Goal: Find specific page/section: Find specific page/section

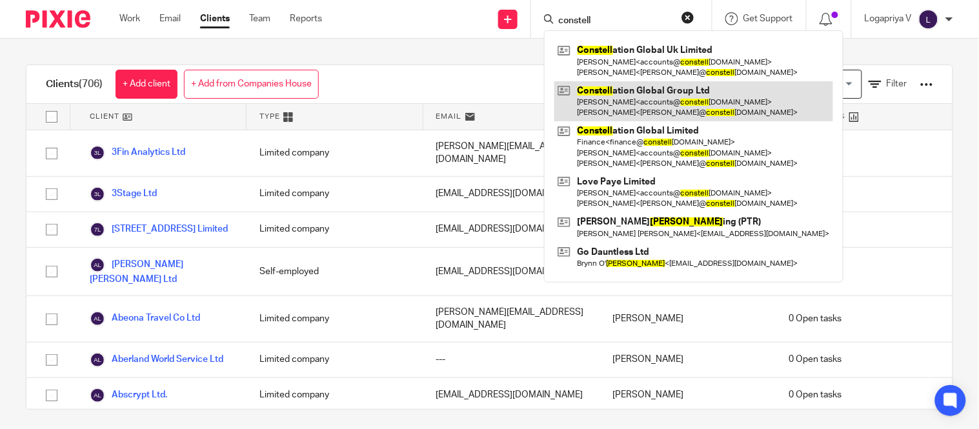
type input "constell"
click at [616, 86] on link at bounding box center [693, 101] width 279 height 40
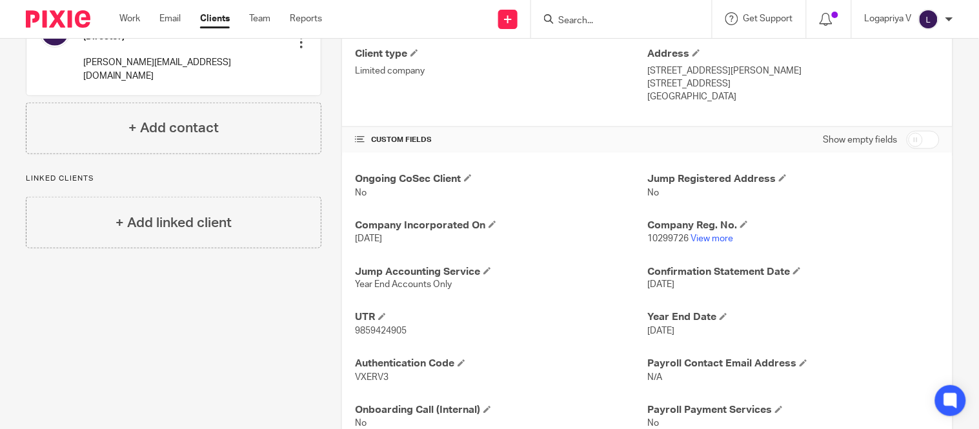
scroll to position [390, 0]
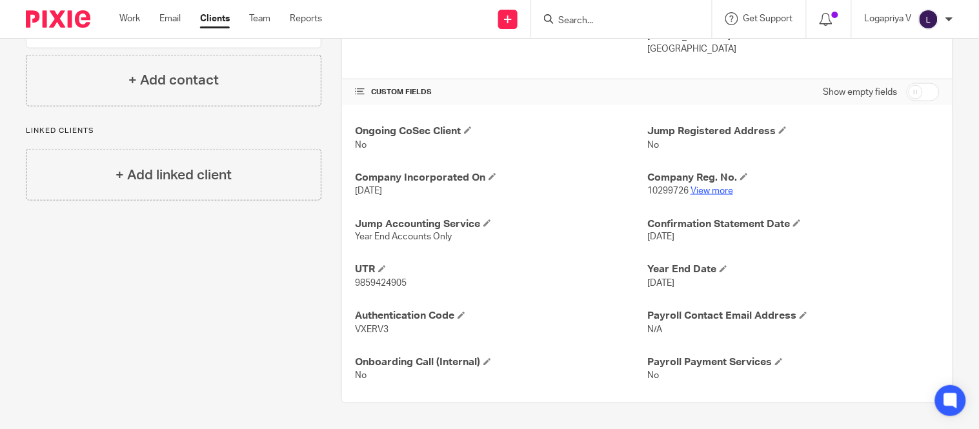
click at [699, 188] on link "View more" at bounding box center [711, 190] width 43 height 9
click at [584, 24] on input "Search" at bounding box center [615, 21] width 116 height 12
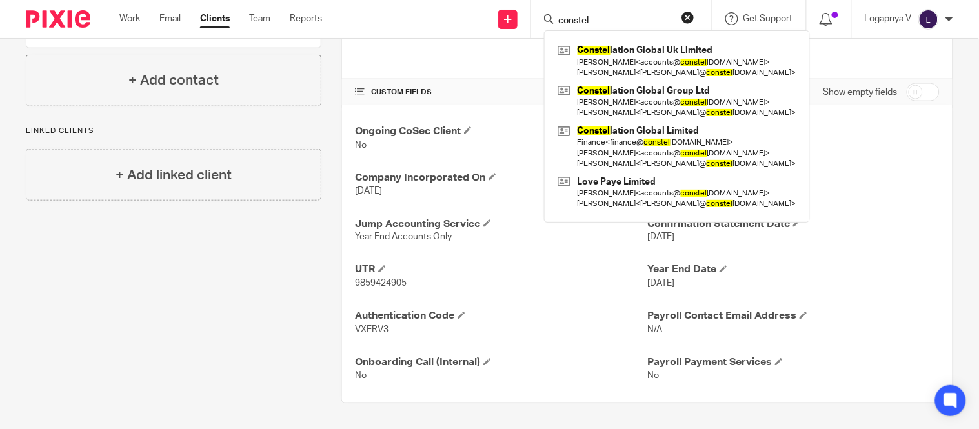
type input "constel"
click at [203, 23] on link "Clients" at bounding box center [215, 18] width 30 height 13
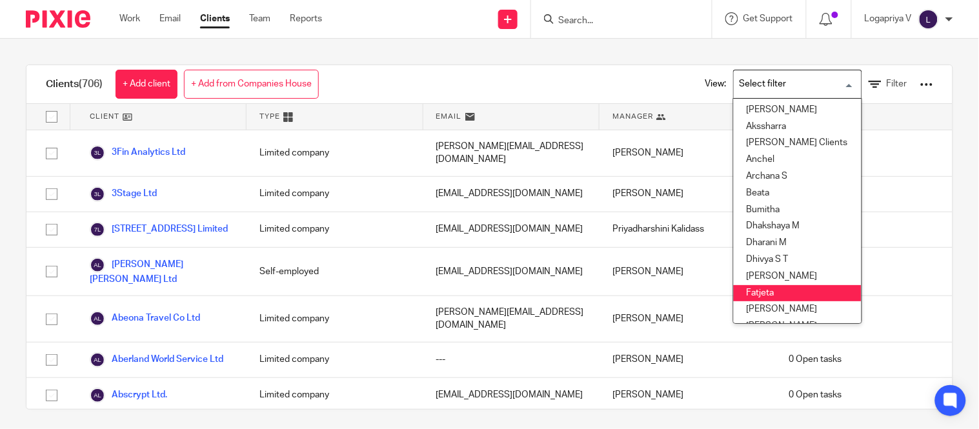
scroll to position [92, 0]
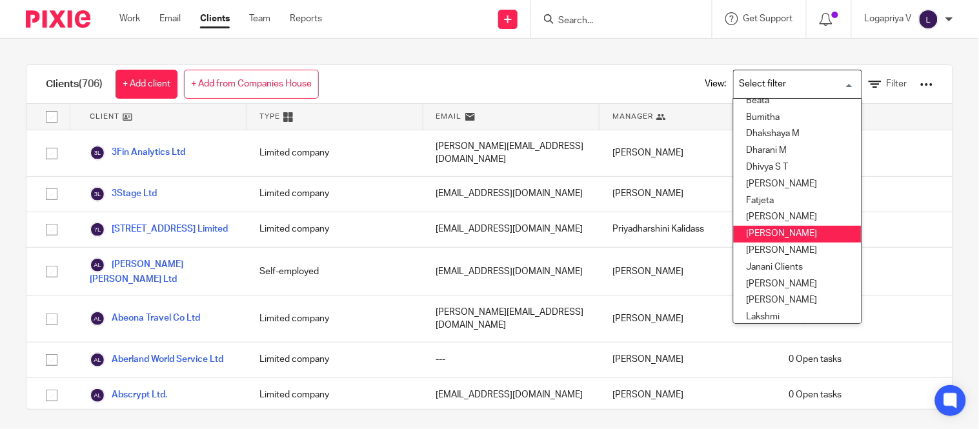
click at [739, 230] on li "[PERSON_NAME]" at bounding box center [798, 234] width 128 height 17
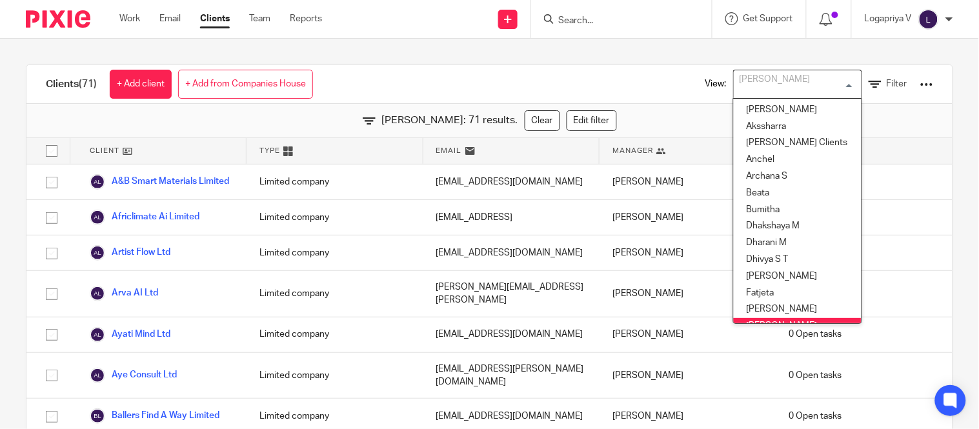
click at [777, 85] on input "Search for option" at bounding box center [794, 84] width 119 height 23
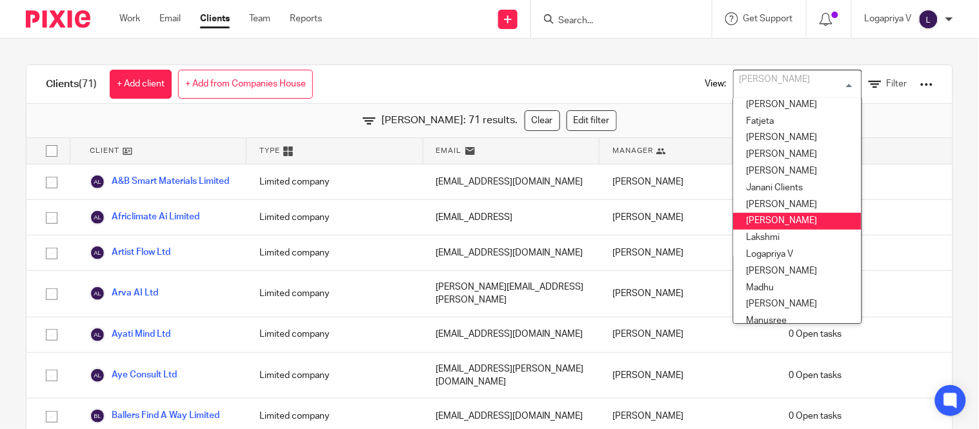
scroll to position [172, 0]
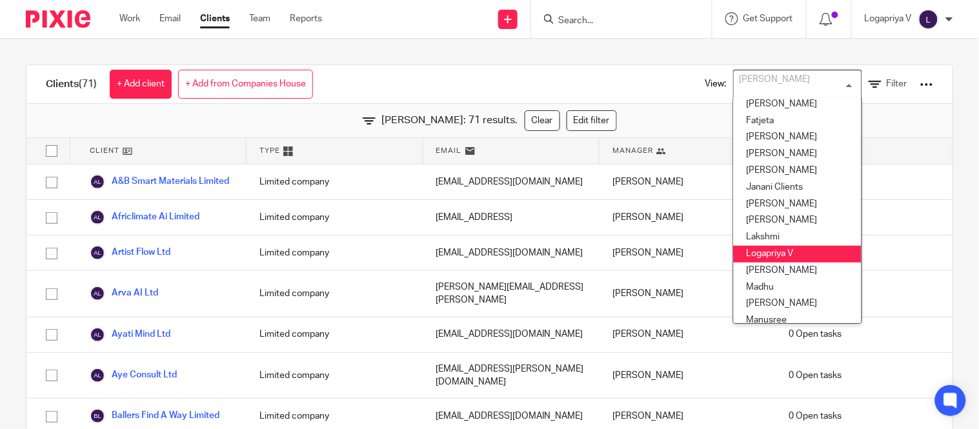
click at [756, 247] on li "Logapriya V" at bounding box center [798, 254] width 128 height 17
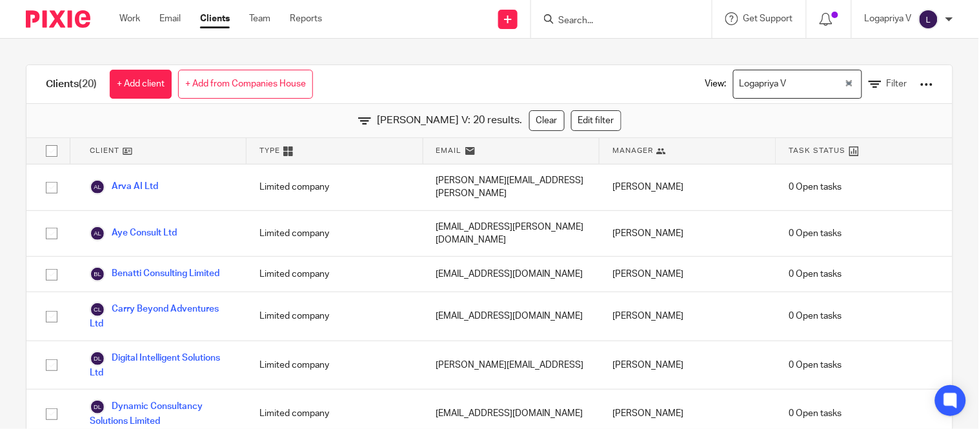
click at [753, 98] on div "Logapriya V Loading..." at bounding box center [797, 84] width 129 height 29
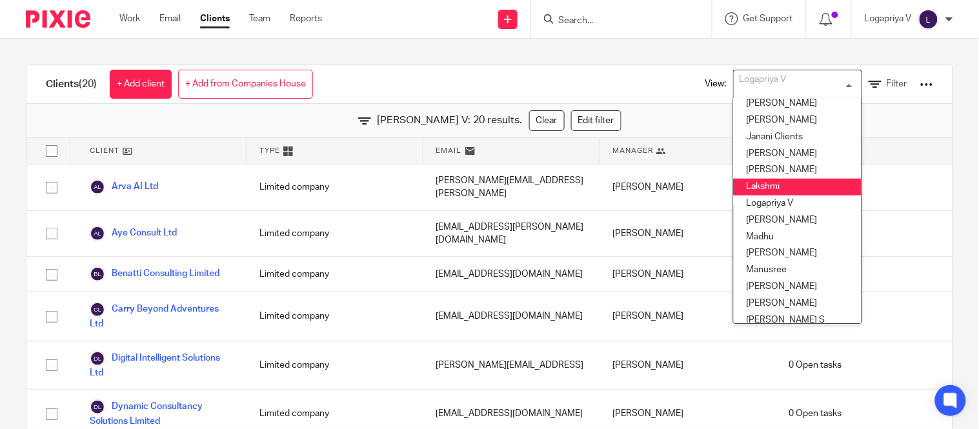
scroll to position [223, 0]
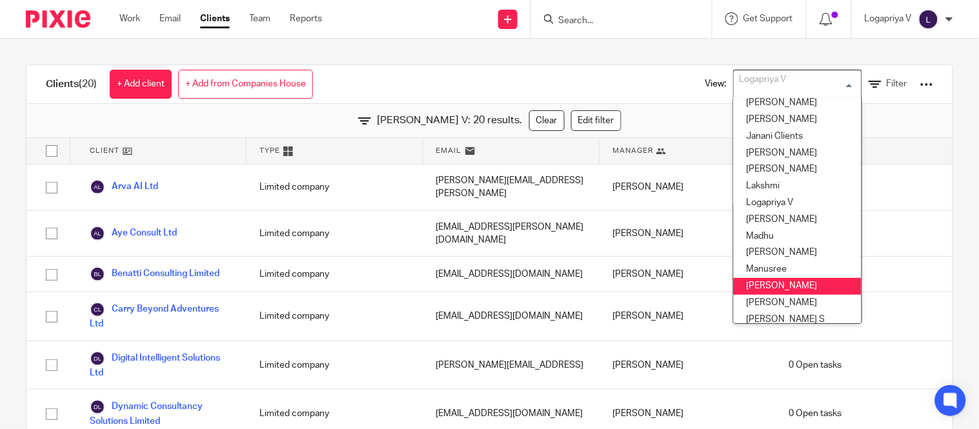
click at [737, 281] on li "Mithun" at bounding box center [798, 286] width 128 height 17
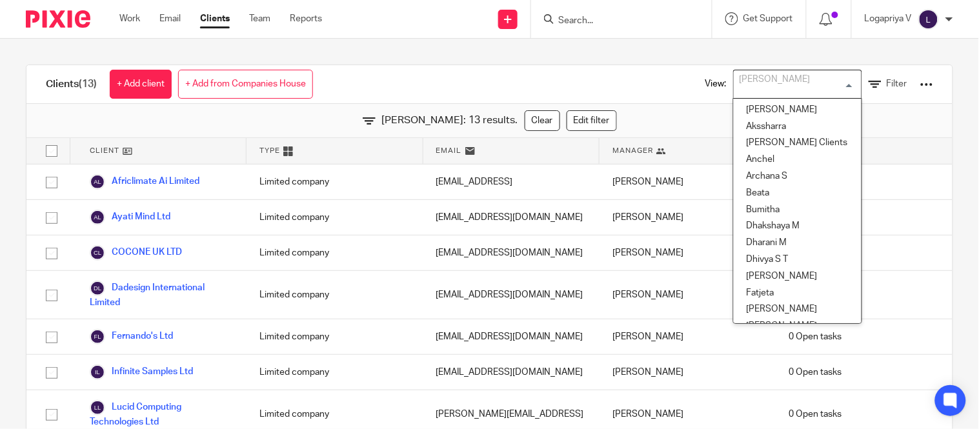
click at [765, 93] on input "Search for option" at bounding box center [794, 84] width 119 height 23
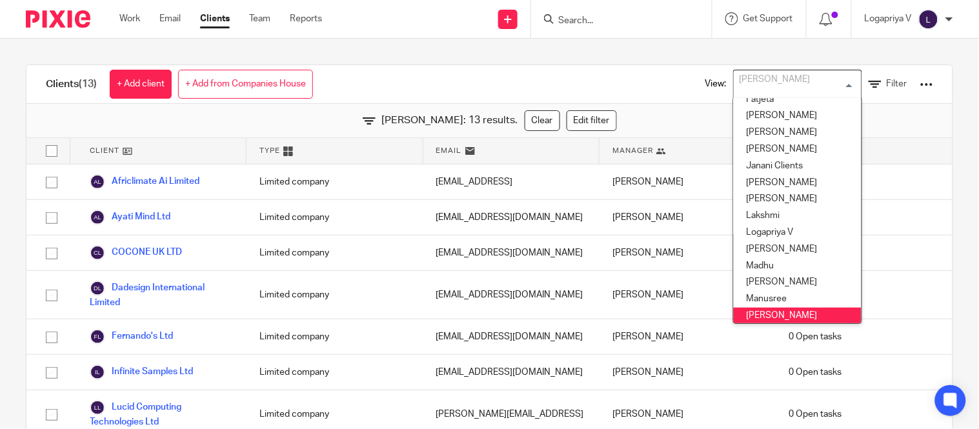
scroll to position [186, 0]
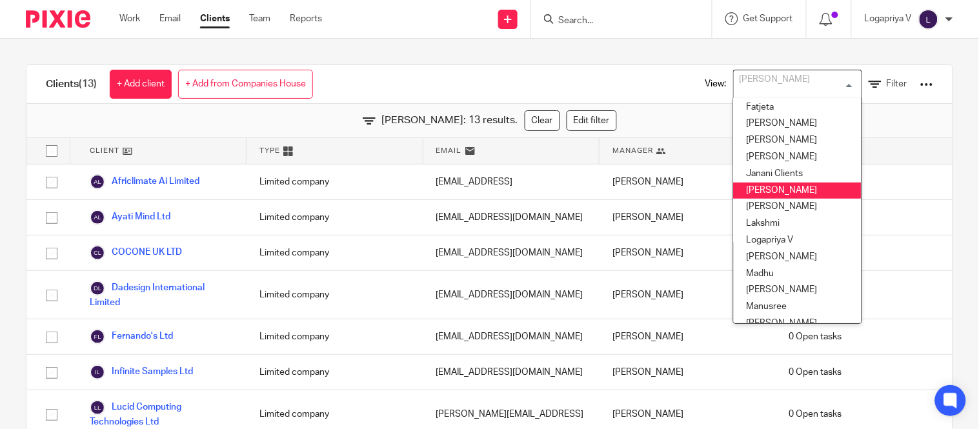
click at [743, 197] on li "Kavya T" at bounding box center [798, 191] width 128 height 17
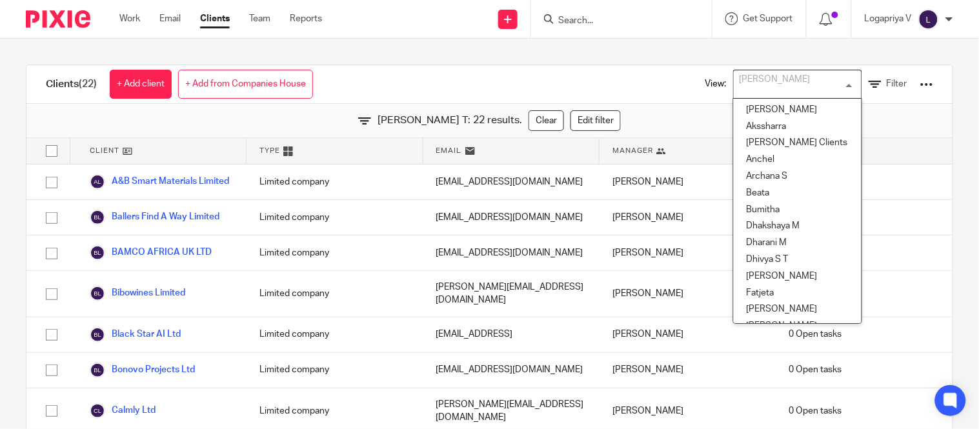
scroll to position [60, 0]
